Goal: Task Accomplishment & Management: Use online tool/utility

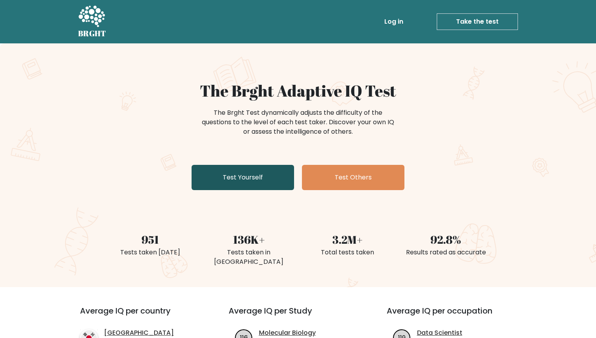
click at [245, 180] on link "Test Yourself" at bounding box center [242, 177] width 102 height 25
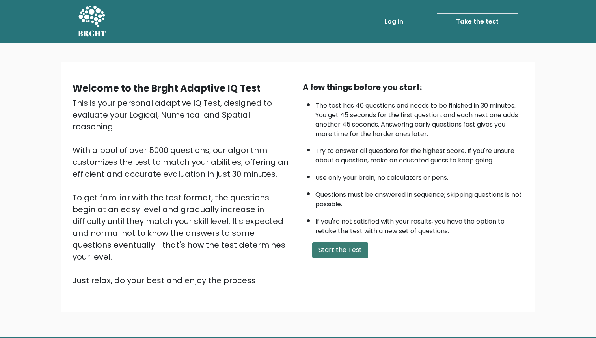
click at [340, 248] on button "Start the Test" at bounding box center [340, 250] width 56 height 16
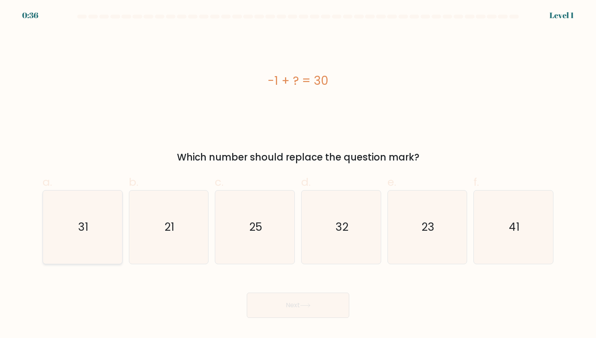
click at [81, 219] on text "31" at bounding box center [83, 226] width 10 height 15
click at [298, 174] on input "a. 31" at bounding box center [298, 171] width 0 height 5
radio input "true"
click at [273, 303] on button "Next" at bounding box center [298, 304] width 102 height 25
